Goal: Task Accomplishment & Management: Manage account settings

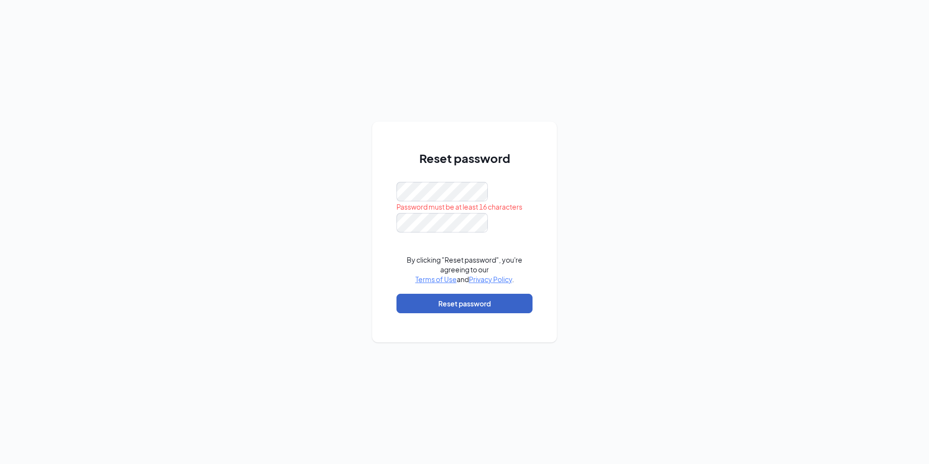
click at [485, 302] on button "Reset password" at bounding box center [465, 303] width 136 height 19
click at [489, 306] on button "Reset password" at bounding box center [465, 303] width 136 height 19
click at [461, 306] on button "Reset password" at bounding box center [465, 303] width 136 height 19
click at [469, 309] on button "Reset password" at bounding box center [465, 303] width 136 height 19
click at [358, 202] on div "Reset password Password must be at least 16 characters By clicking "Reset passw…" at bounding box center [464, 232] width 929 height 464
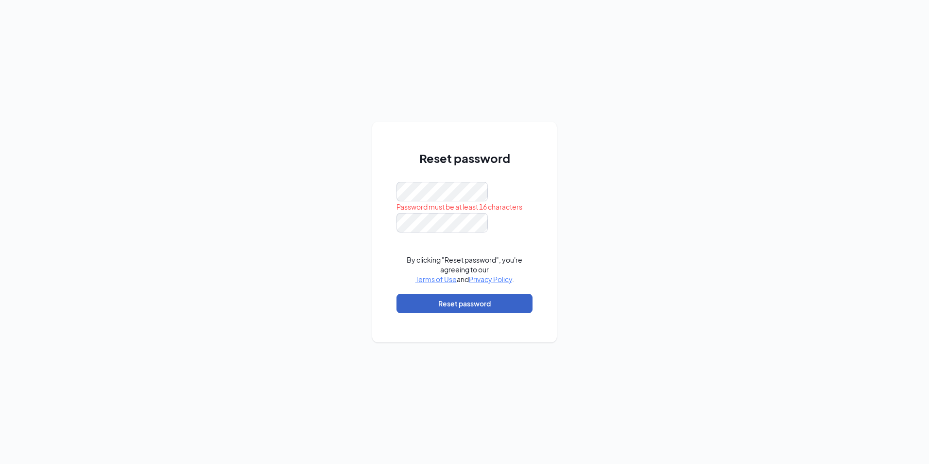
click at [463, 310] on button "Reset password" at bounding box center [465, 303] width 136 height 19
click at [333, 200] on div "Reset password Password must be at least 16 characters By clicking "Reset passw…" at bounding box center [464, 232] width 929 height 464
click at [491, 296] on button "Reset password" at bounding box center [465, 303] width 136 height 19
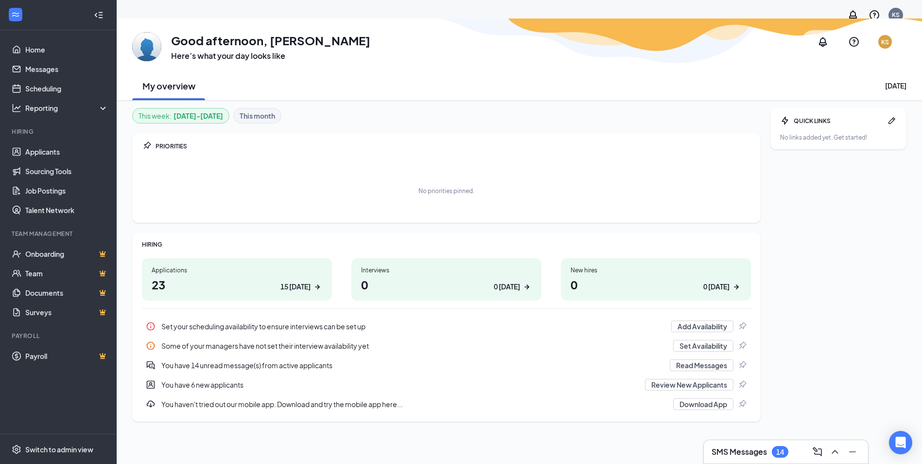
scroll to position [30, 0]
